Goal: Entertainment & Leisure: Consume media (video, audio)

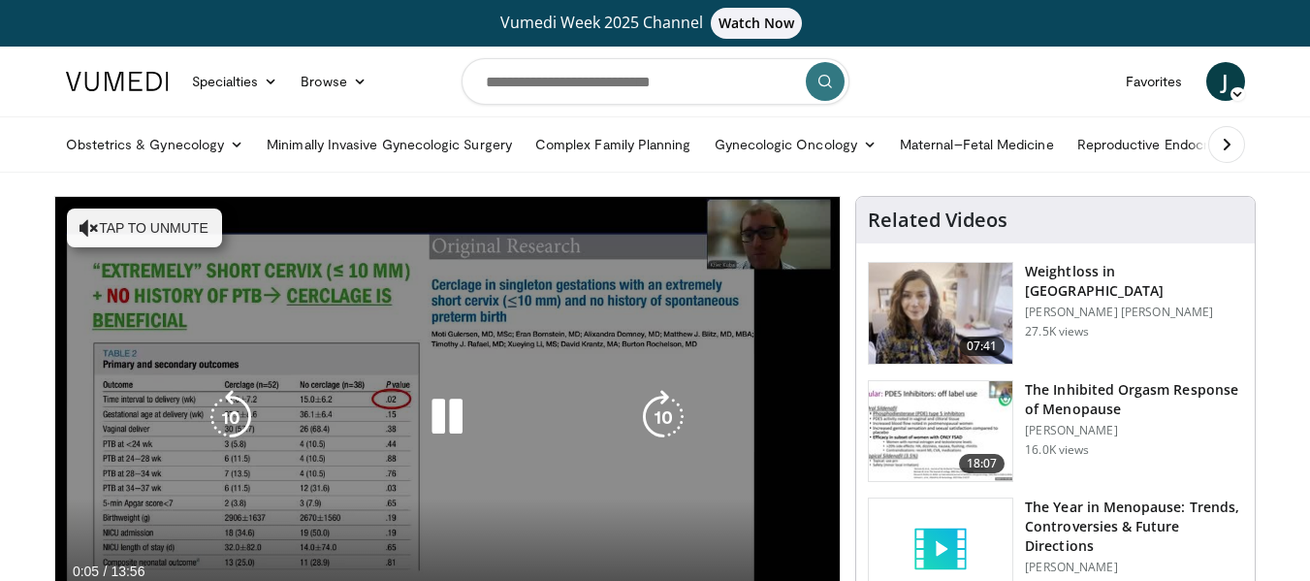
click at [133, 222] on button "Tap to unmute" at bounding box center [144, 227] width 155 height 39
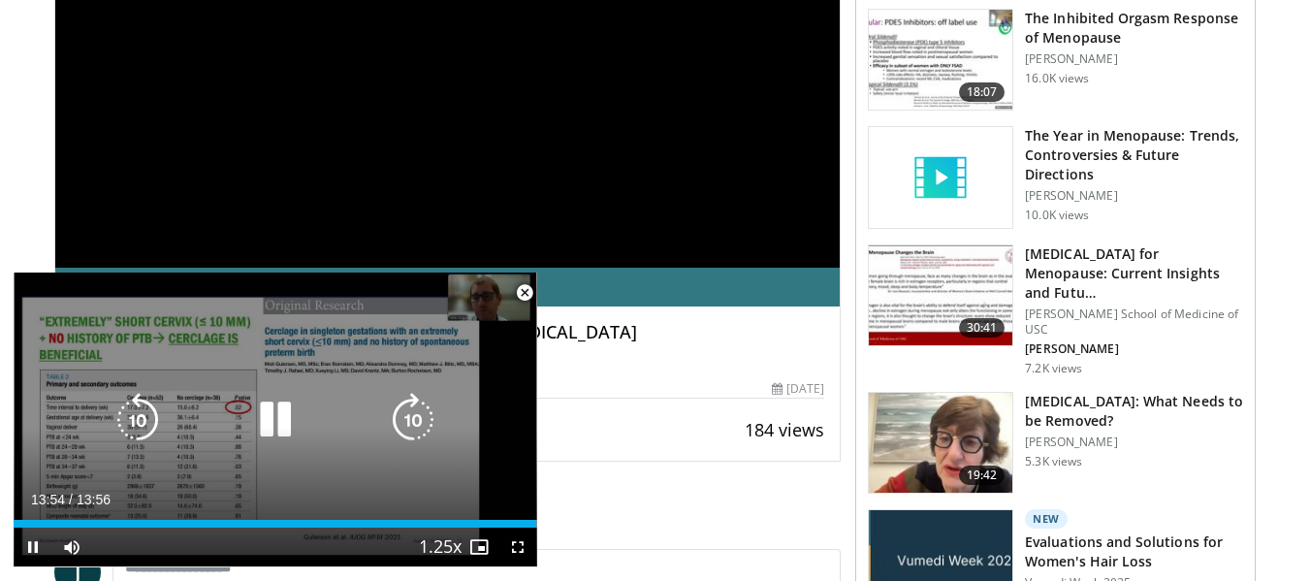
scroll to position [388, 0]
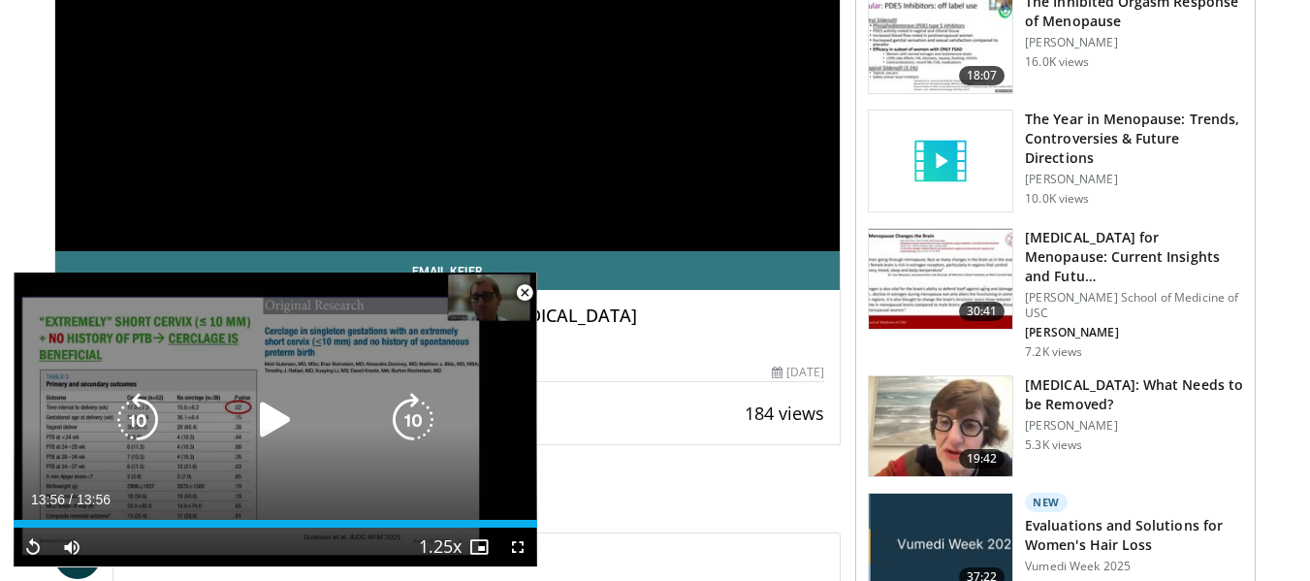
click at [286, 412] on icon "Video Player" at bounding box center [275, 420] width 54 height 54
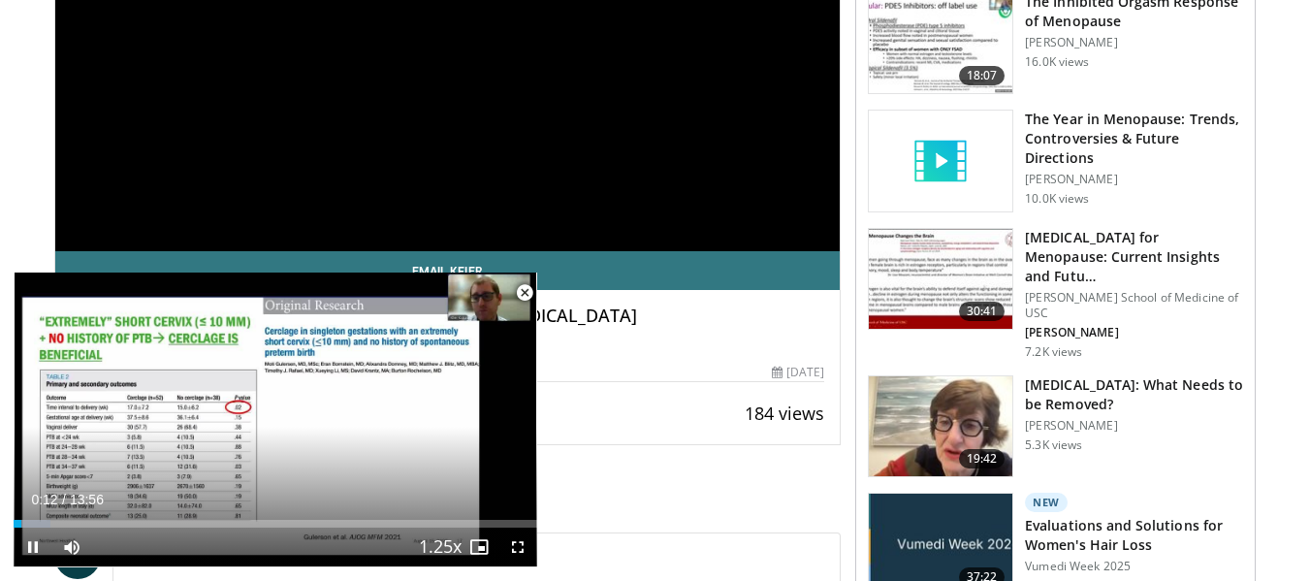
click at [521, 290] on span "Video Player" at bounding box center [524, 292] width 39 height 39
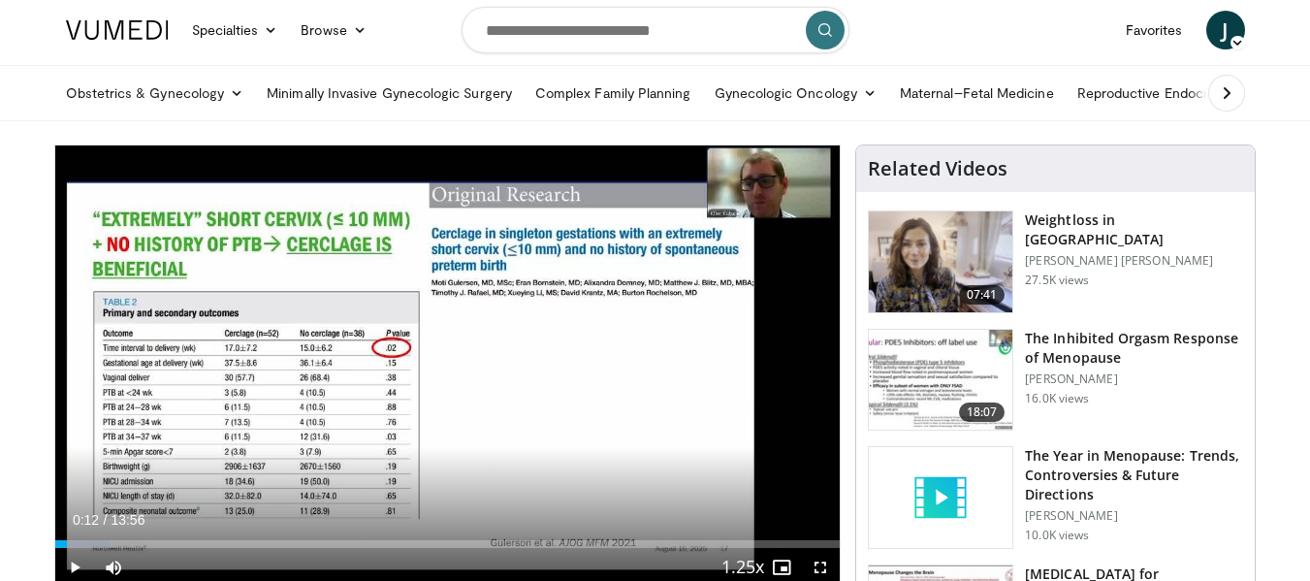
scroll to position [0, 0]
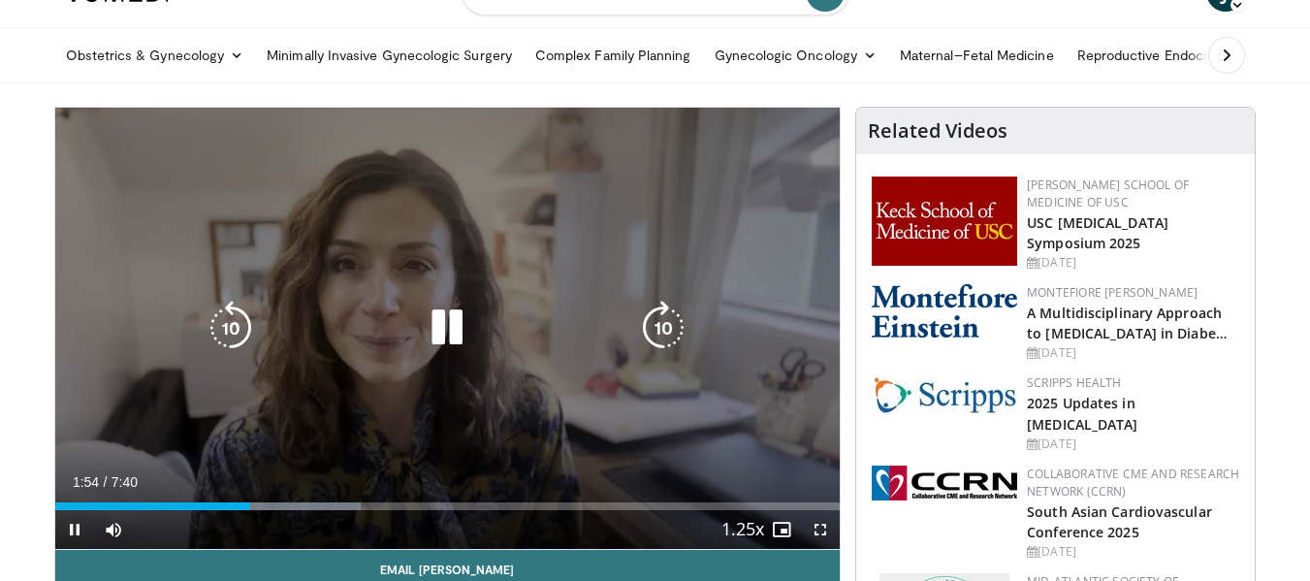
scroll to position [97, 0]
